Goal: Task Accomplishment & Management: Manage account settings

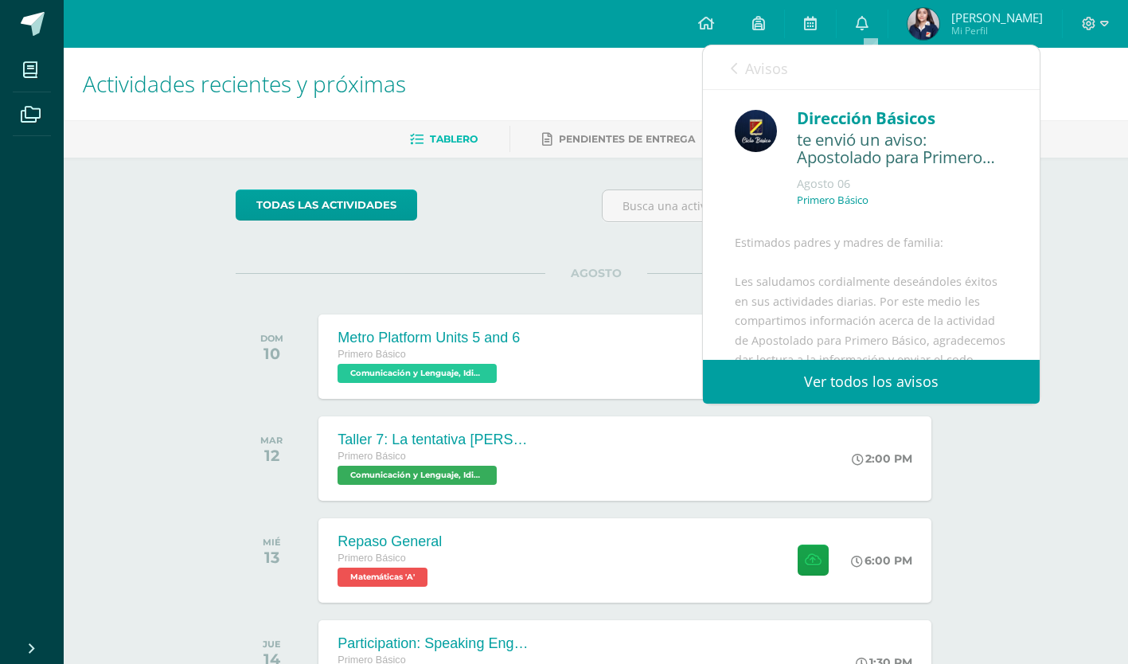
scroll to position [329, 0]
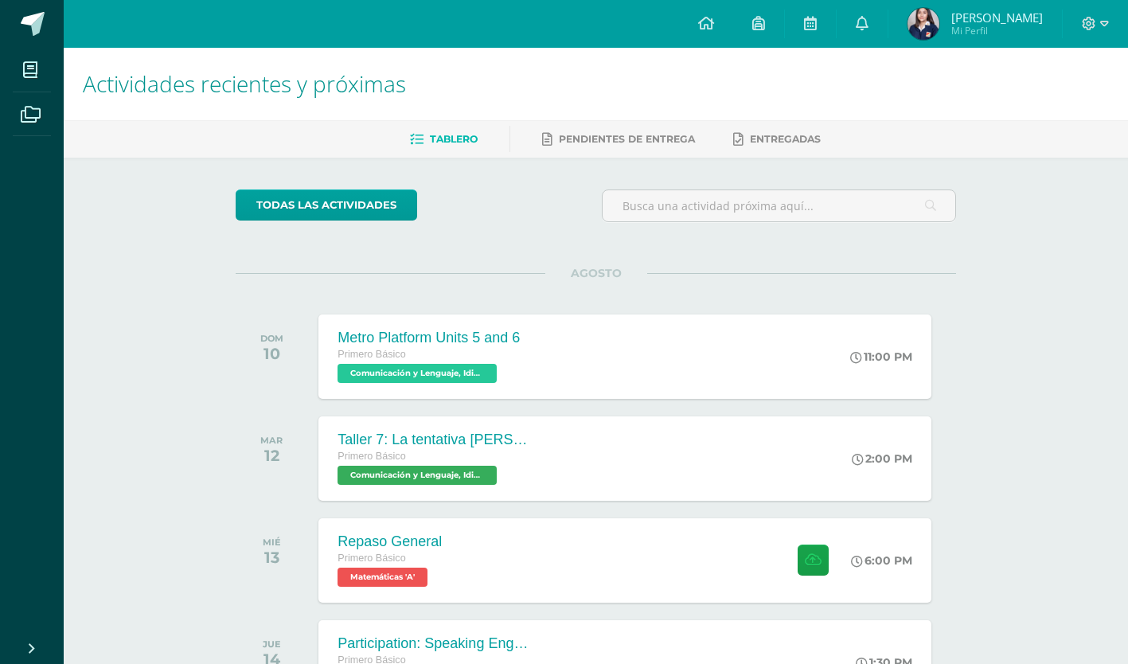
click at [497, 244] on div "todas las Actividades No tienes actividades Échale un vistazo a los demás perío…" at bounding box center [596, 578] width 784 height 841
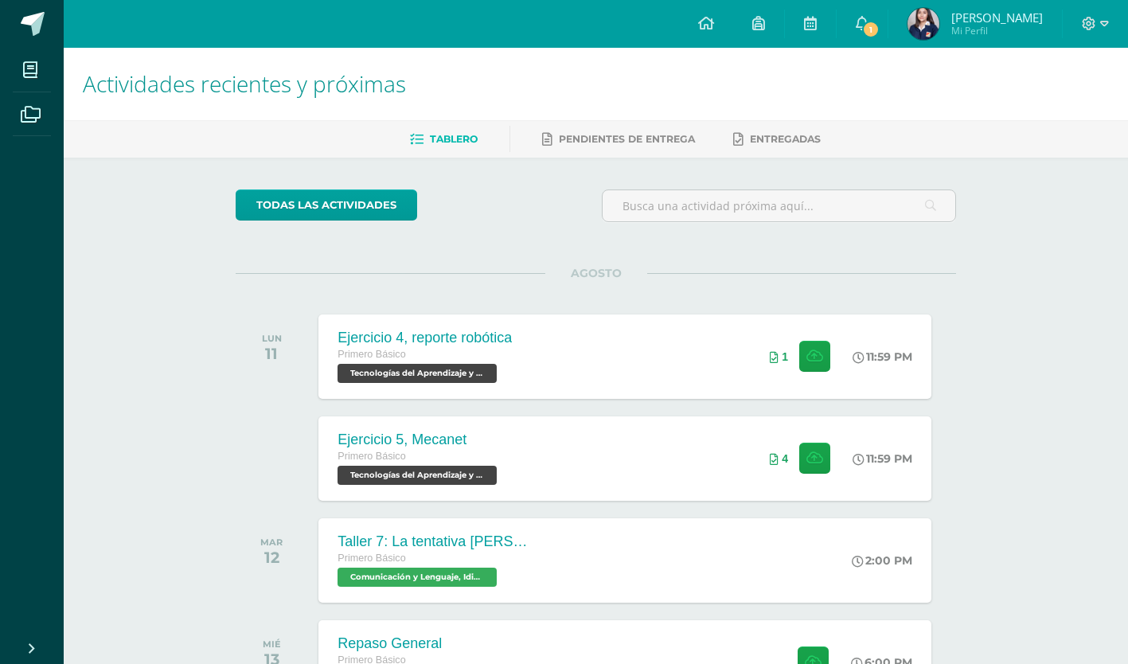
click at [271, 220] on div "todas las Actividades" at bounding box center [382, 211] width 306 height 45
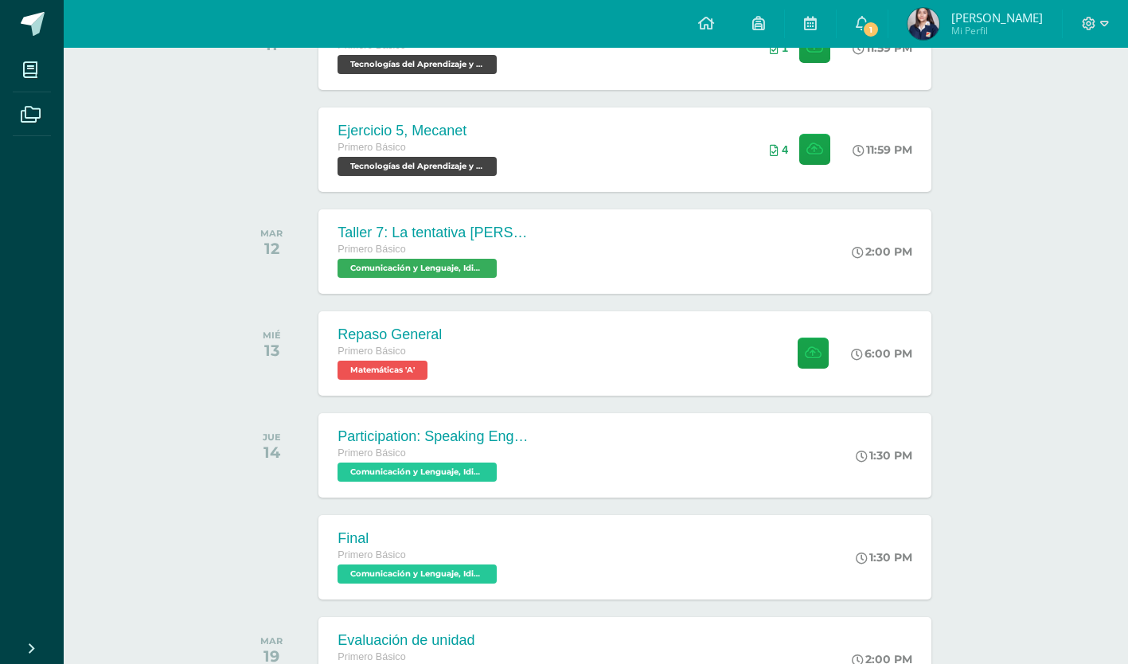
scroll to position [333, 0]
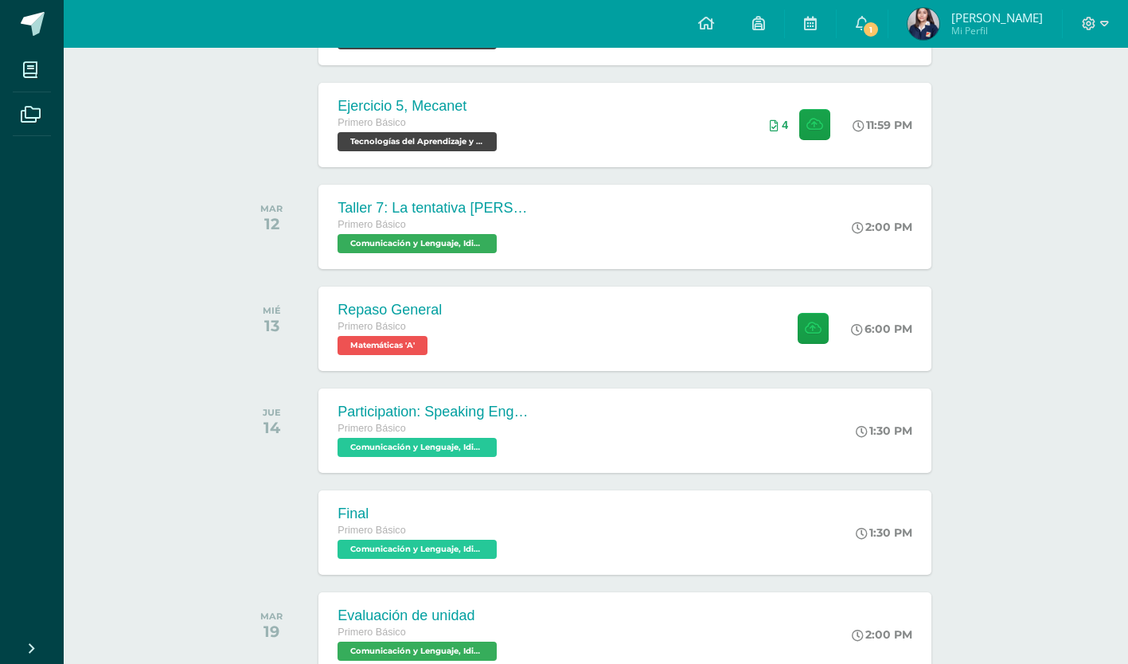
click at [417, 425] on div "Primero Básico" at bounding box center [432, 429] width 191 height 18
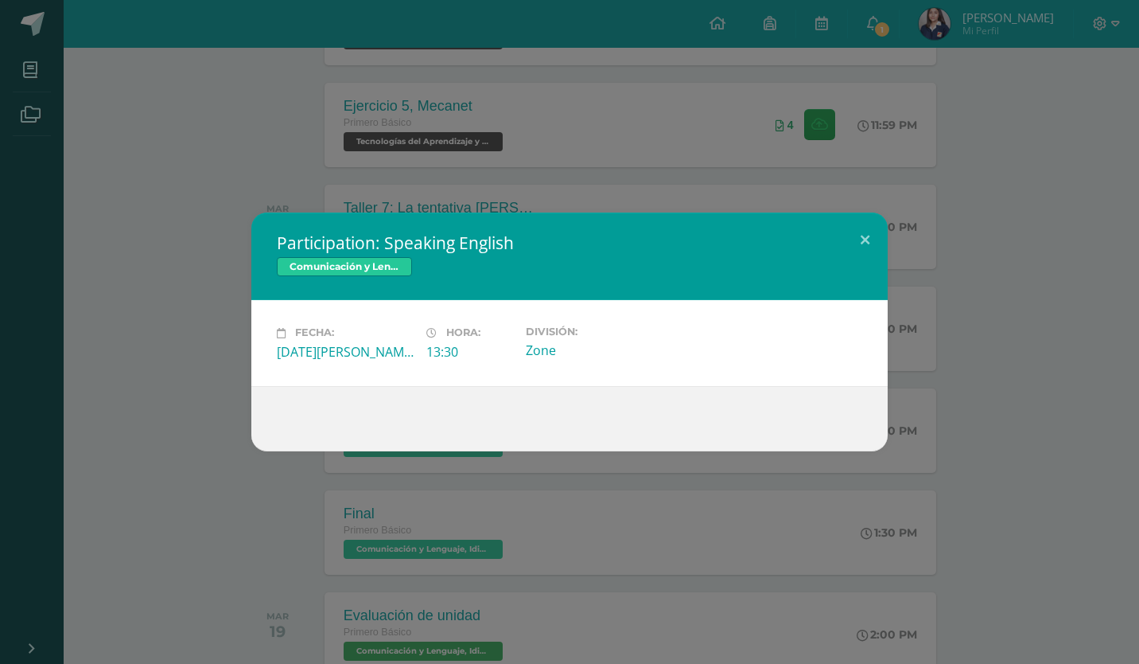
click at [457, 190] on div "Participation: Speaking English Comunicación y Lenguaje, Idioma Extranjero Ingl…" at bounding box center [569, 332] width 1139 height 664
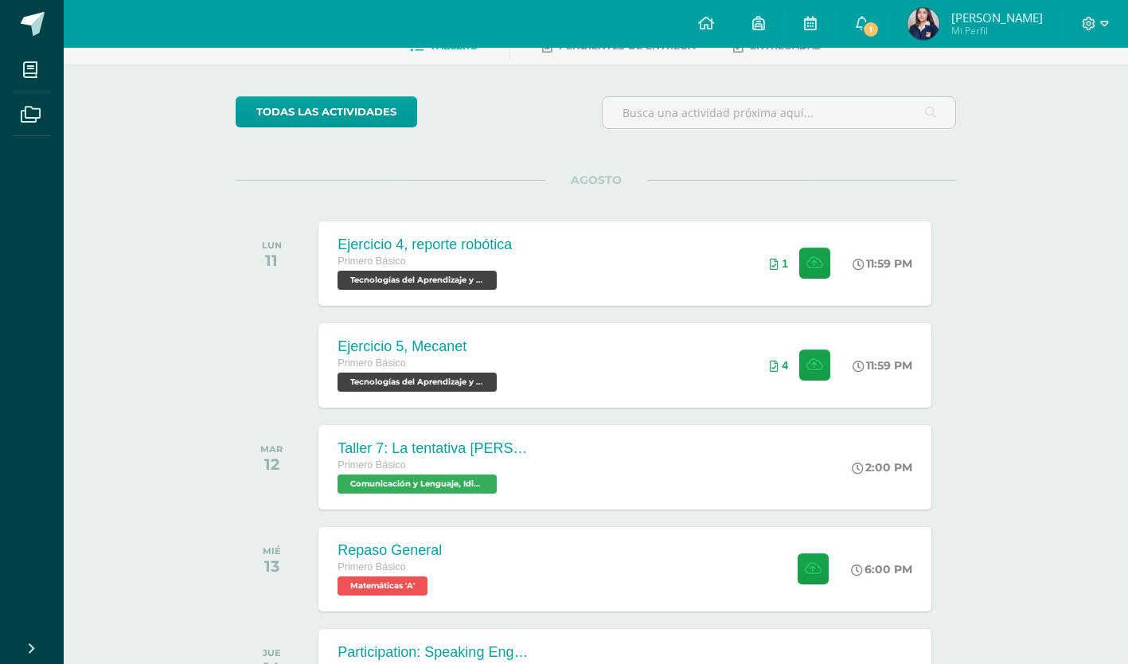
scroll to position [92, 0]
click at [855, 25] on link "1" at bounding box center [861, 24] width 51 height 48
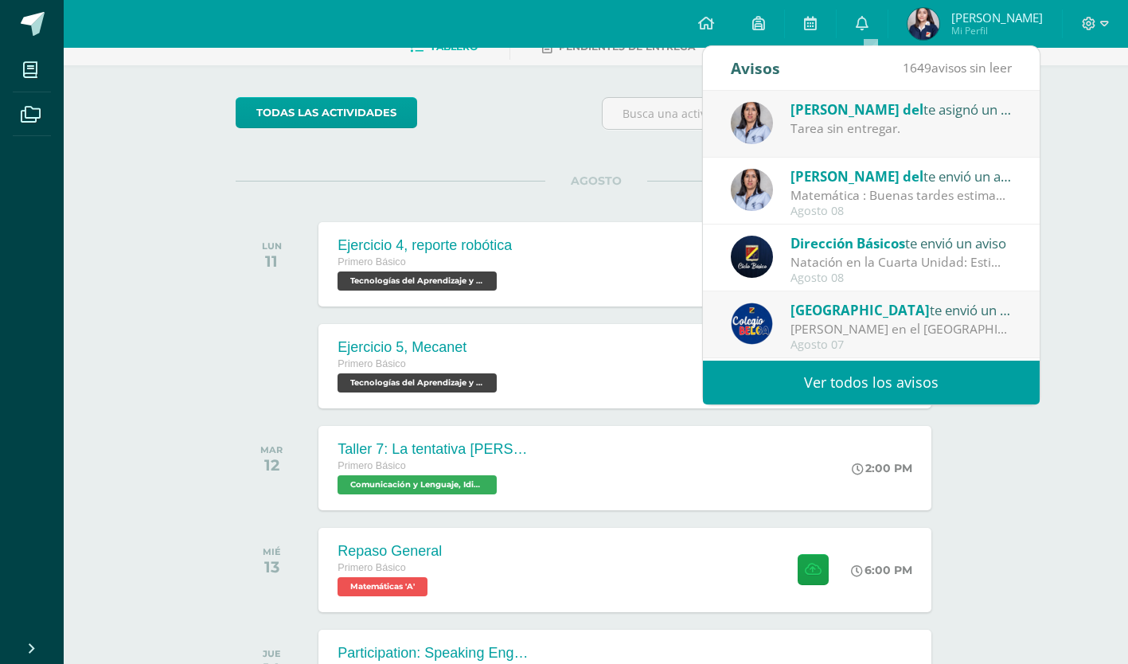
click at [846, 118] on div "[PERSON_NAME] del te asignó un comentario en 'Porcentaje' para 'Matemáticas'" at bounding box center [900, 109] width 221 height 21
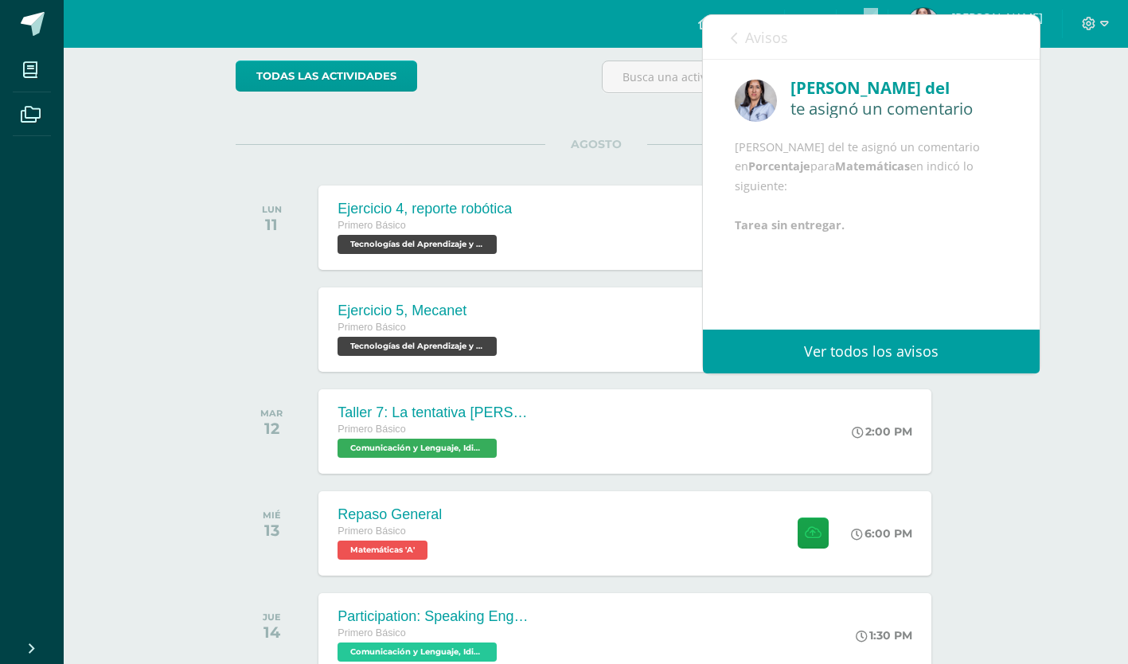
scroll to position [132, 0]
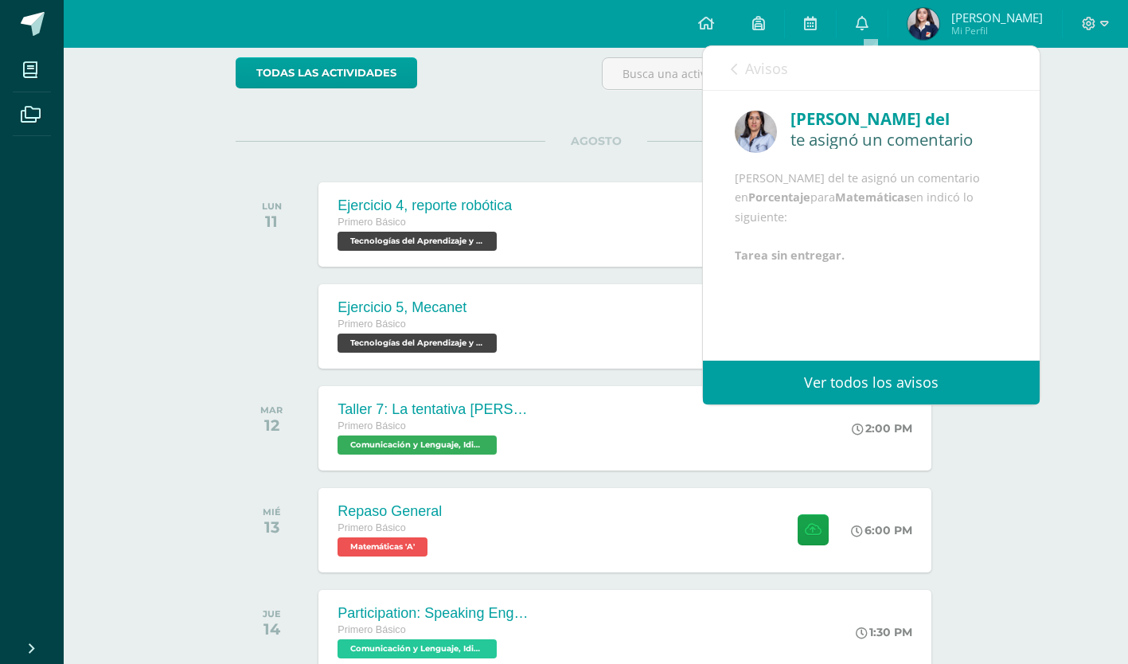
click at [765, 70] on span "Avisos" at bounding box center [766, 68] width 43 height 19
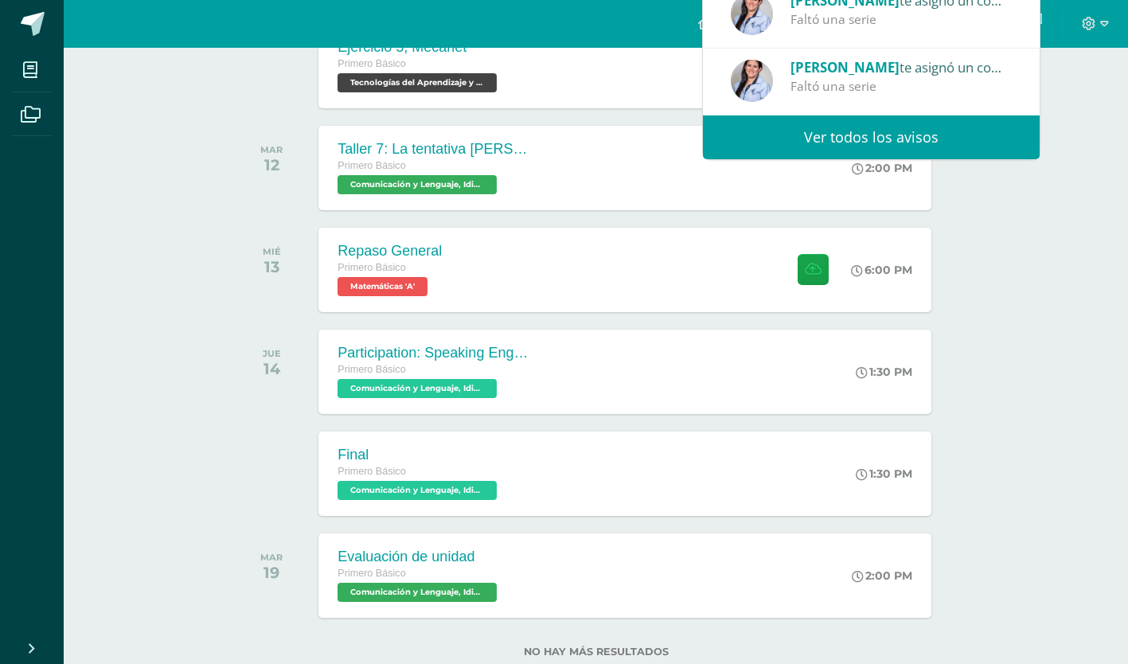
scroll to position [401, 0]
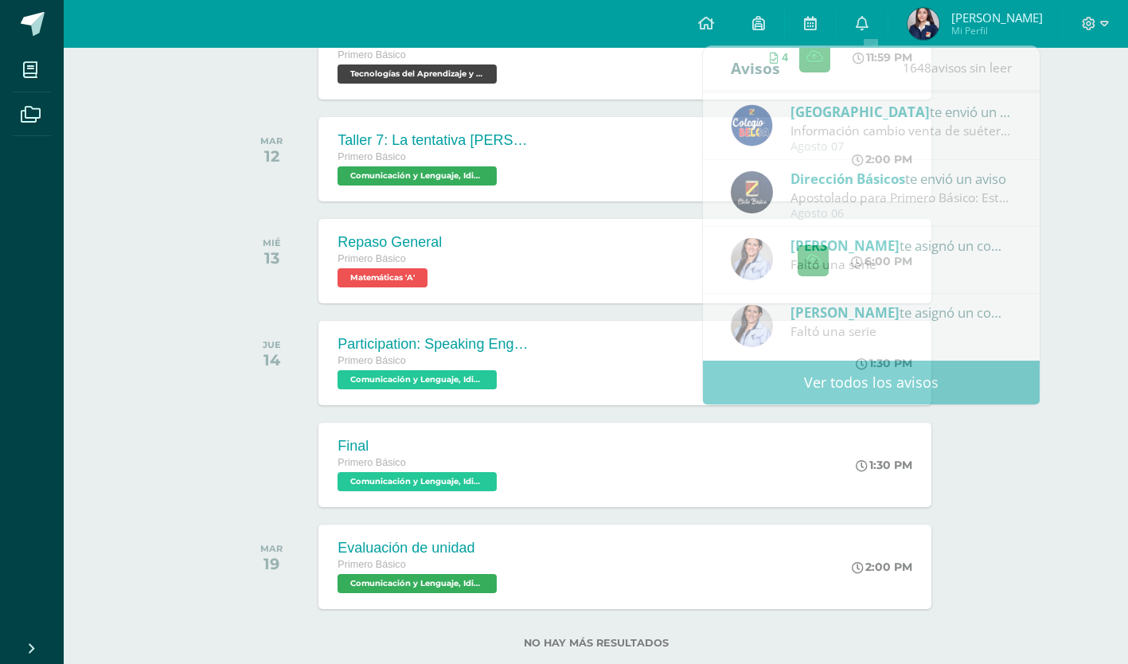
click at [608, 81] on div "Ejercicio 5, Mecanet Primero Básico Tecnologías del Aprendizaje y la Comunicaci…" at bounding box center [624, 57] width 612 height 84
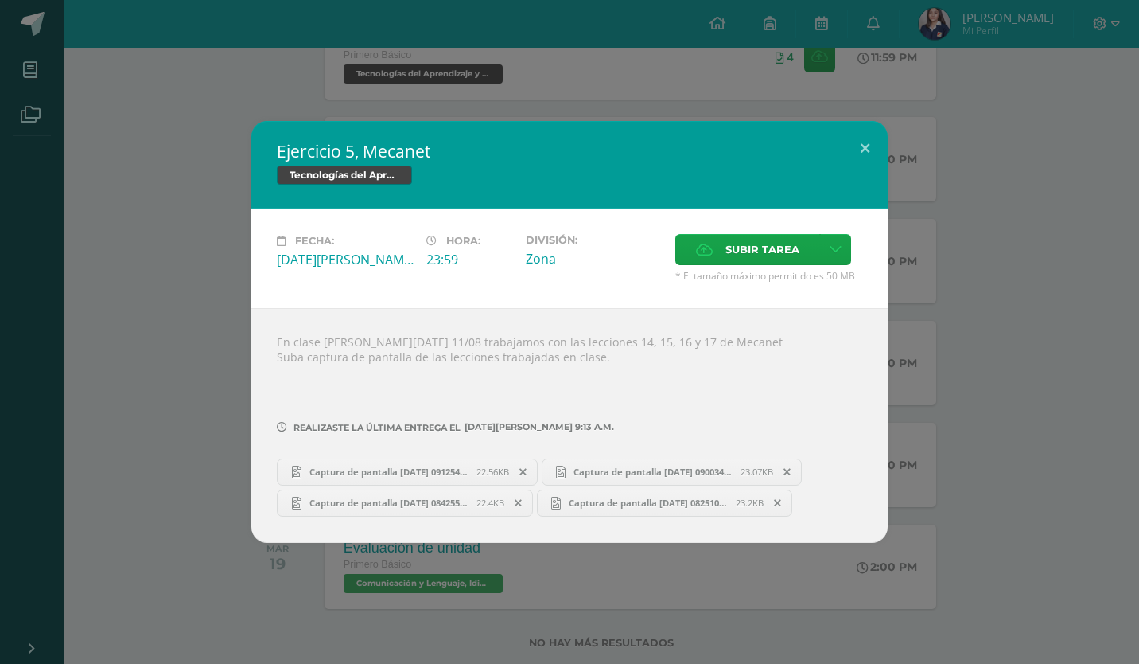
click at [162, 96] on div "Ejercicio 5, Mecanet Tecnologías del Aprendizaje y la Comunicación Fecha: [DATE…" at bounding box center [569, 332] width 1139 height 664
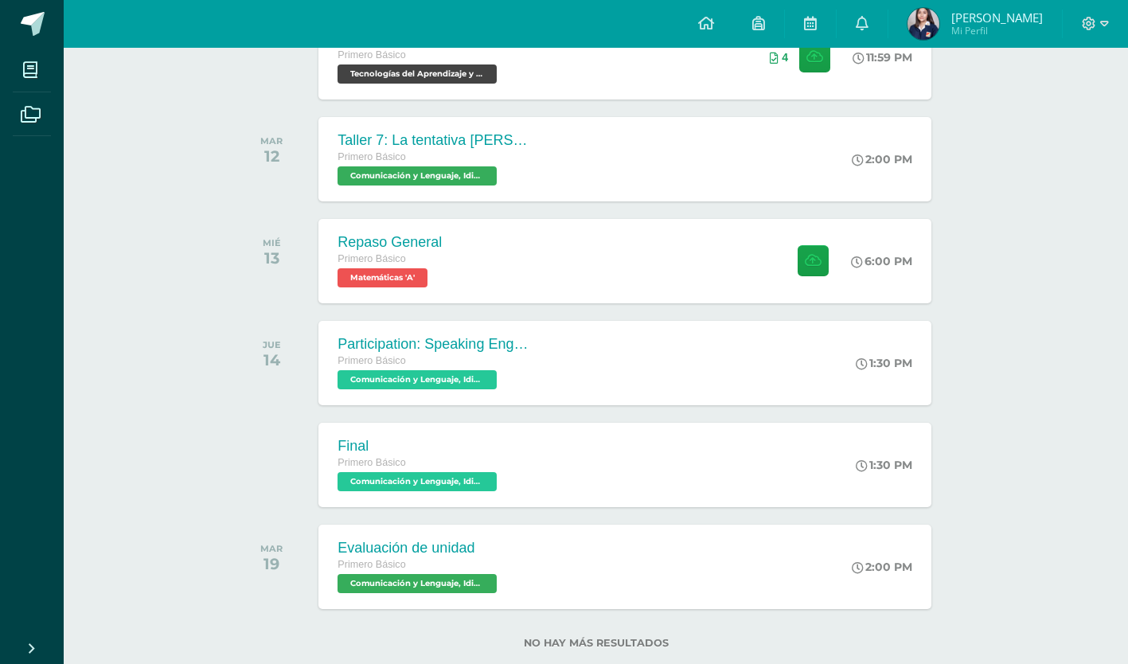
click at [58, 92] on li "Archivos" at bounding box center [32, 114] width 64 height 45
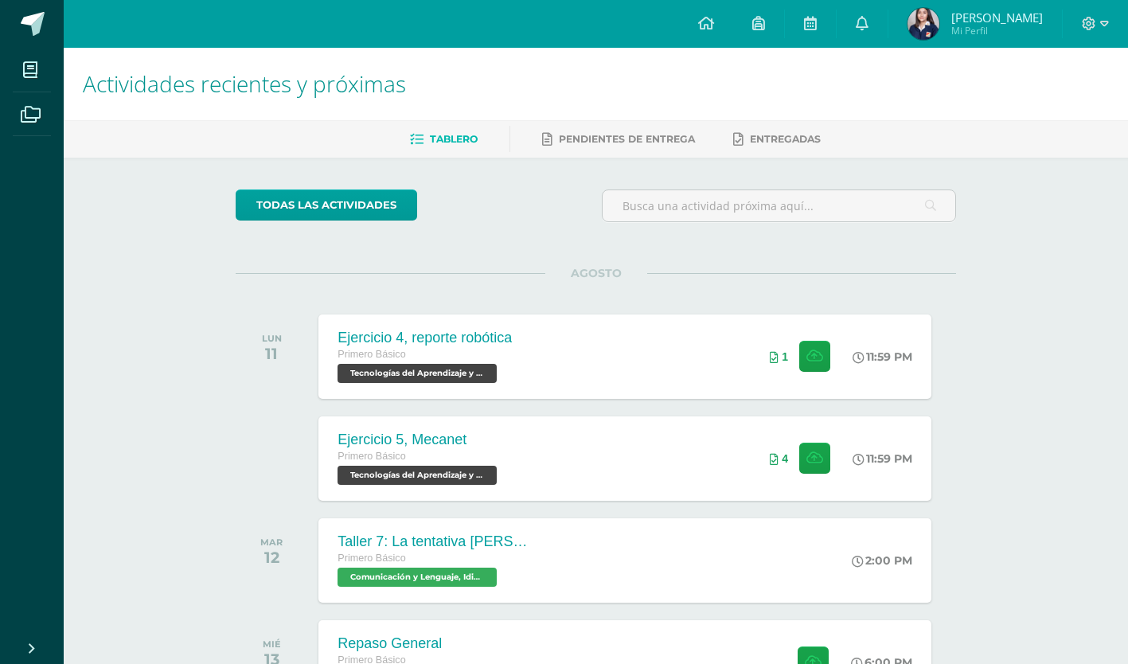
click at [569, 145] on link "Pendientes de entrega" at bounding box center [618, 139] width 153 height 25
